Goal: Task Accomplishment & Management: Use online tool/utility

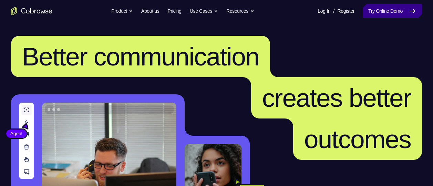
click at [387, 6] on link "Try Online Demo" at bounding box center [392, 11] width 59 height 14
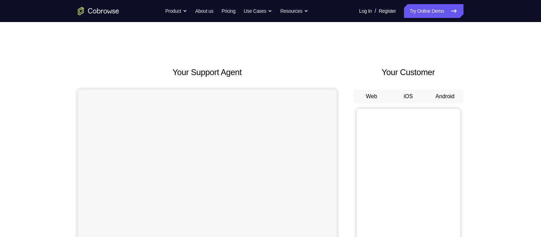
drag, startPoint x: 0, startPoint y: 0, endPoint x: 342, endPoint y: 76, distance: 349.9
click at [342, 76] on div "Your Support Agent Your Customer Web iOS Android" at bounding box center [271, 193] width 386 height 255
click at [441, 98] on button "Android" at bounding box center [445, 97] width 37 height 14
click at [439, 99] on button "Android" at bounding box center [445, 97] width 37 height 14
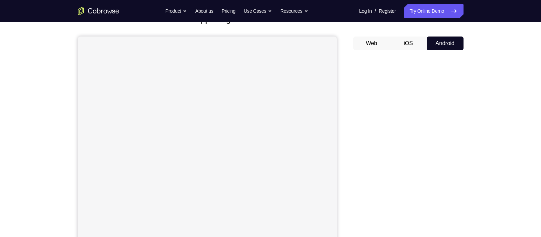
scroll to position [93, 0]
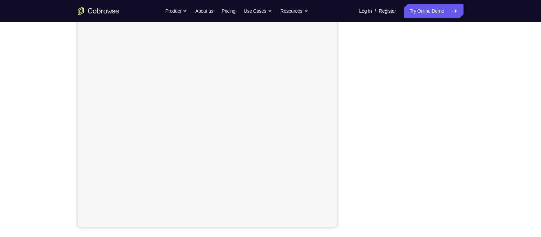
drag, startPoint x: 479, startPoint y: 49, endPoint x: 355, endPoint y: 118, distance: 141.9
click at [355, 118] on div at bounding box center [409, 122] width 110 height 212
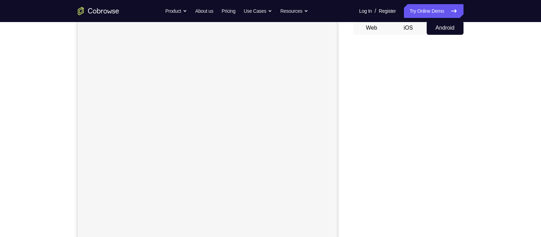
scroll to position [69, 0]
drag, startPoint x: 351, startPoint y: 167, endPoint x: 358, endPoint y: 163, distance: 8.6
click at [355, 165] on div at bounding box center [409, 146] width 110 height 212
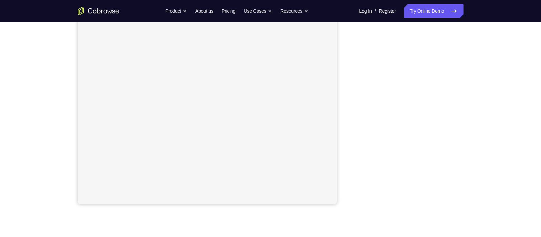
scroll to position [115, 0]
